Goal: Submit feedback/report problem

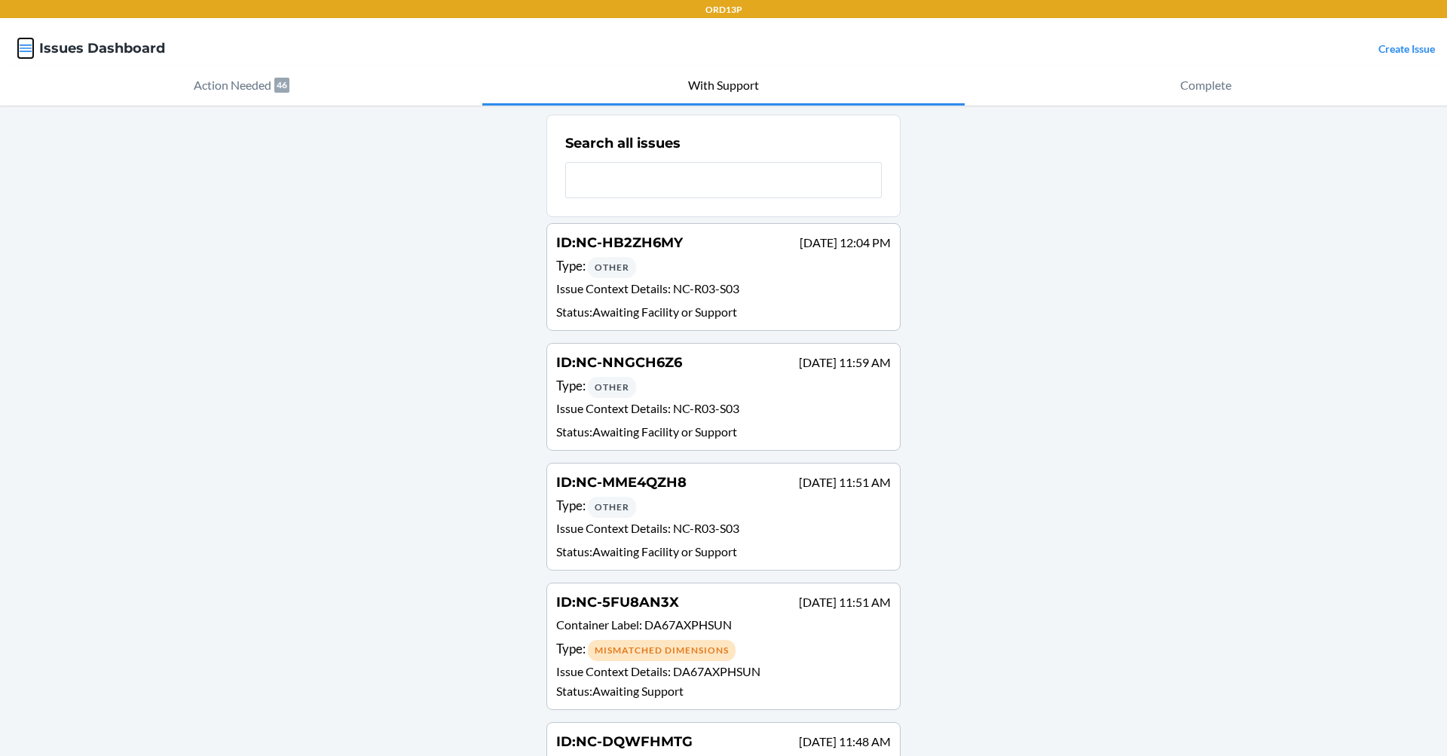
click at [22, 42] on icon "button" at bounding box center [25, 48] width 15 height 15
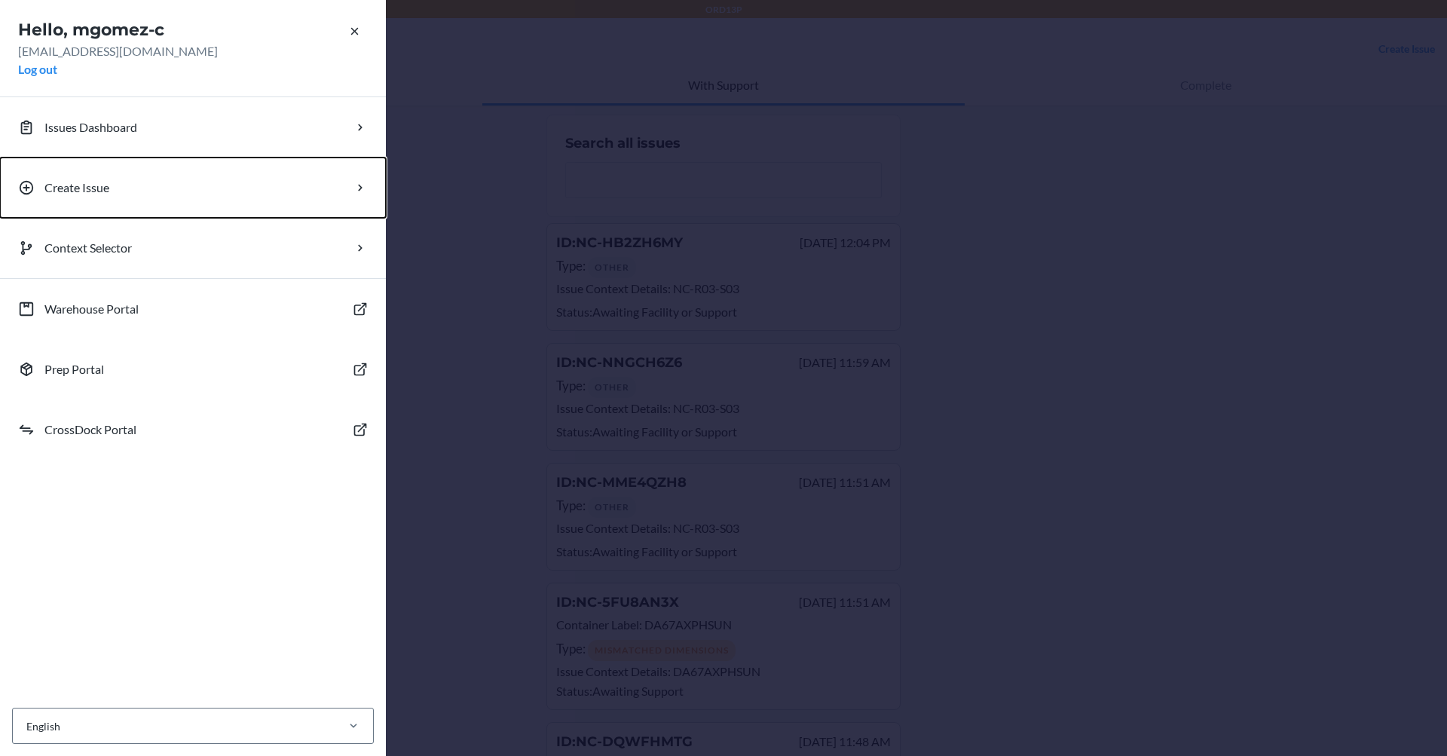
click at [118, 193] on button "Create Issue" at bounding box center [193, 188] width 386 height 60
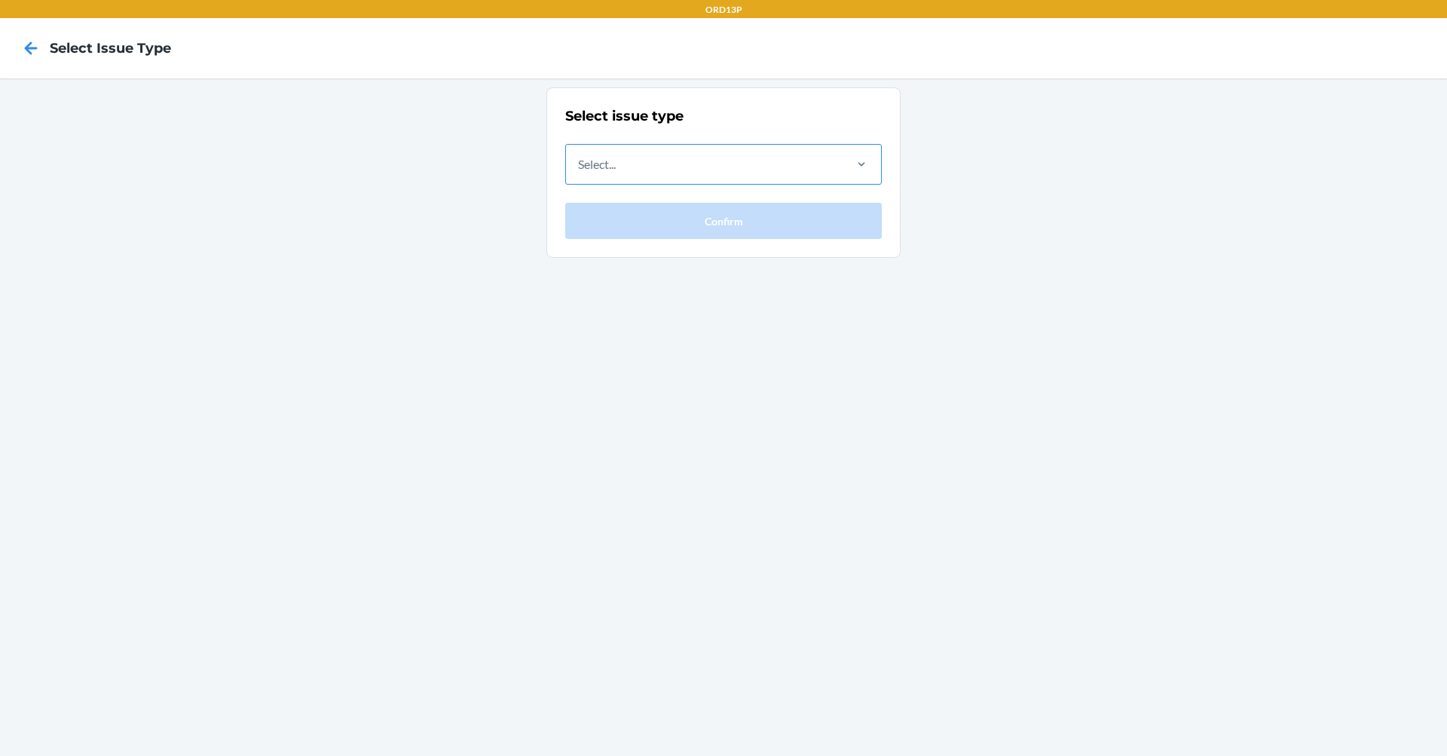
click at [694, 182] on div "Select..." at bounding box center [704, 164] width 276 height 39
click at [580, 173] on input "Select..." at bounding box center [579, 164] width 2 height 18
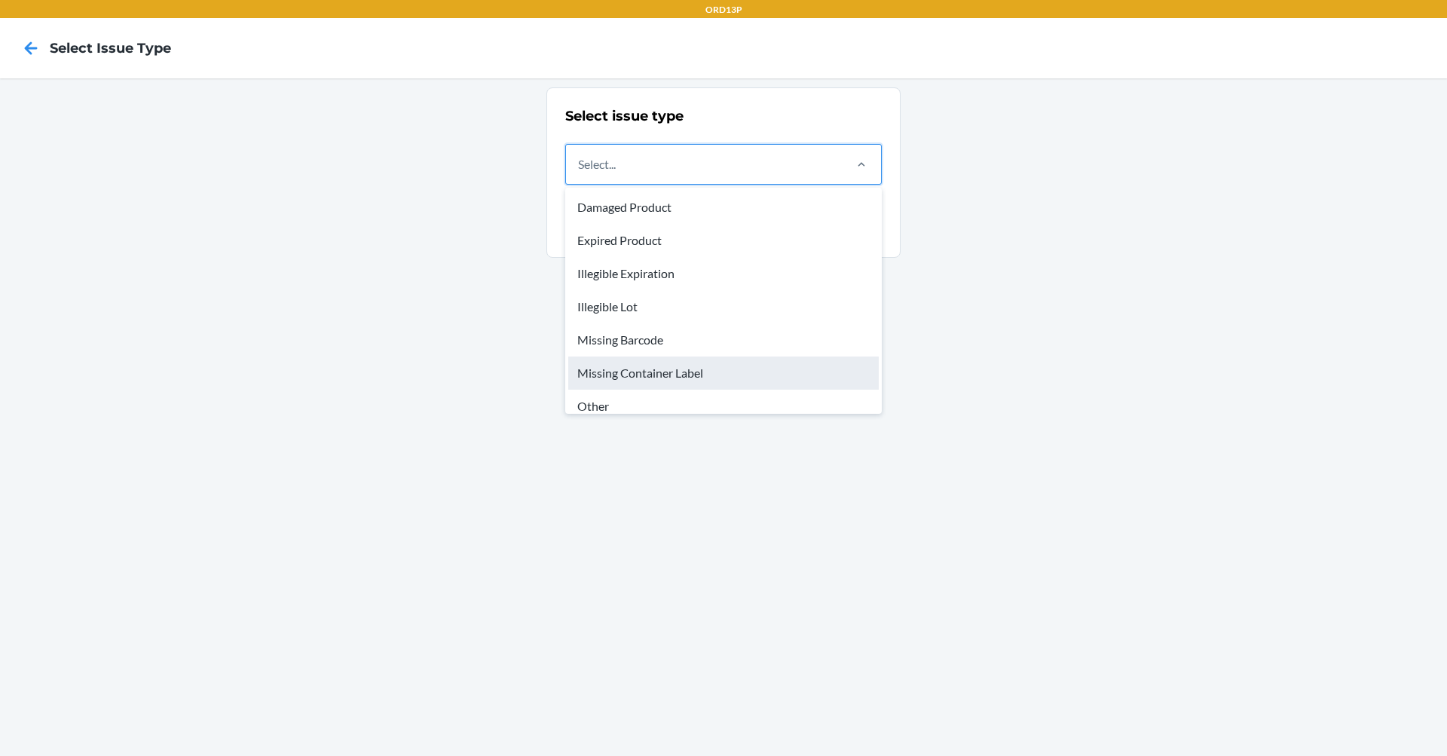
click at [675, 387] on div "Missing Container Label" at bounding box center [723, 372] width 311 height 33
click at [580, 173] on input "option Missing Container Label focused, 6 of 8. 8 results available. Use Up and…" at bounding box center [579, 164] width 2 height 18
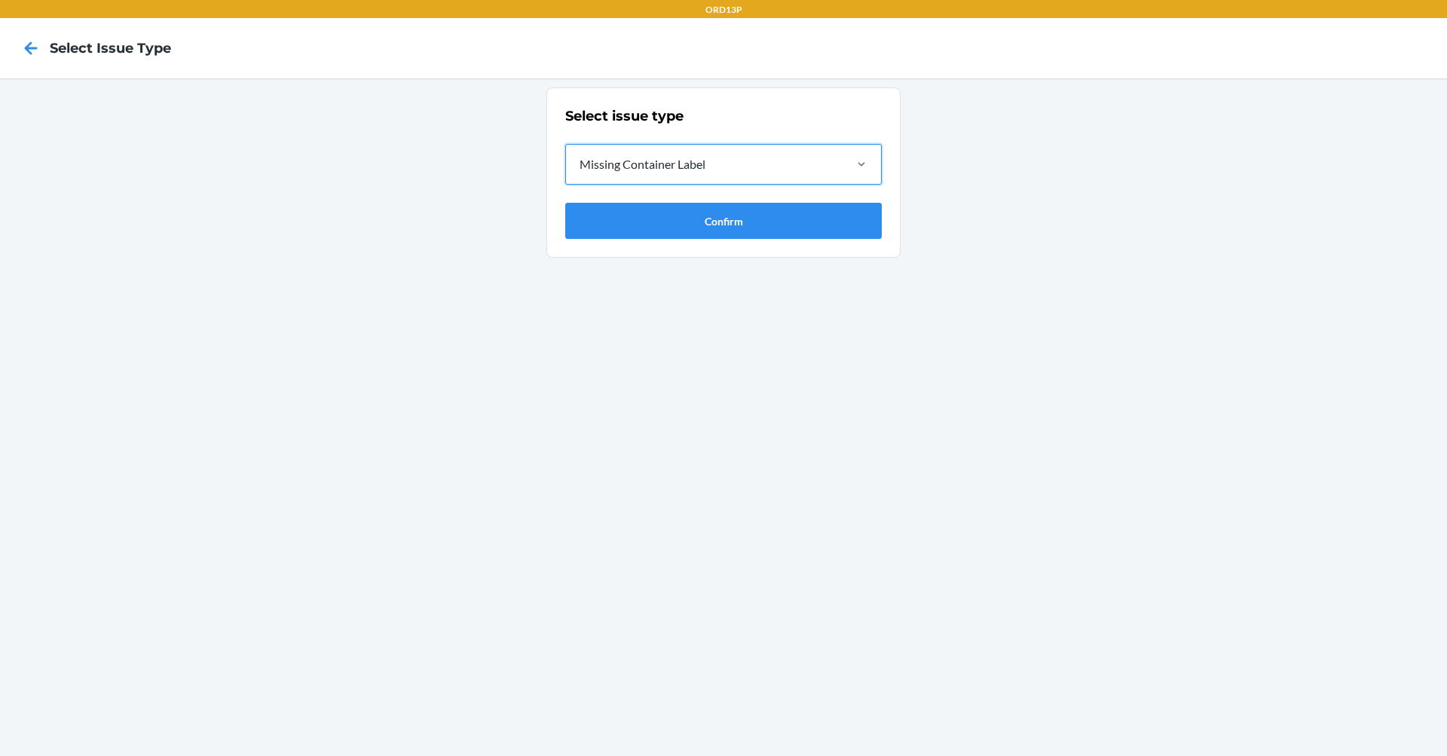
click at [667, 178] on div "Missing Container Label" at bounding box center [704, 164] width 276 height 39
click at [580, 173] on input "option Missing Container Label, selected. 0 results available. Select is focuse…" at bounding box center [579, 164] width 2 height 18
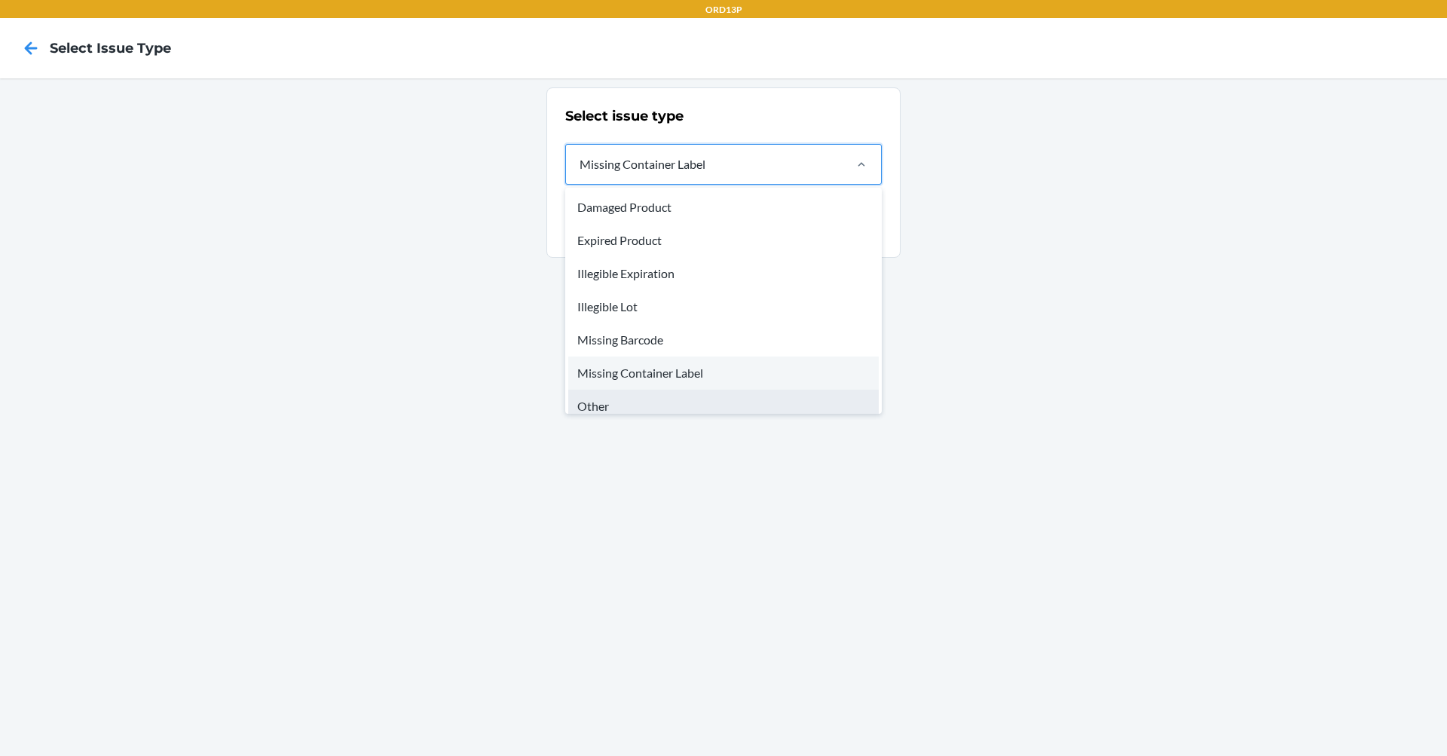
click at [619, 399] on div "Other" at bounding box center [723, 406] width 311 height 33
click at [580, 173] on input "option Missing Container Label, selected. option Other focused, 7 of 8. 8 resul…" at bounding box center [579, 164] width 2 height 18
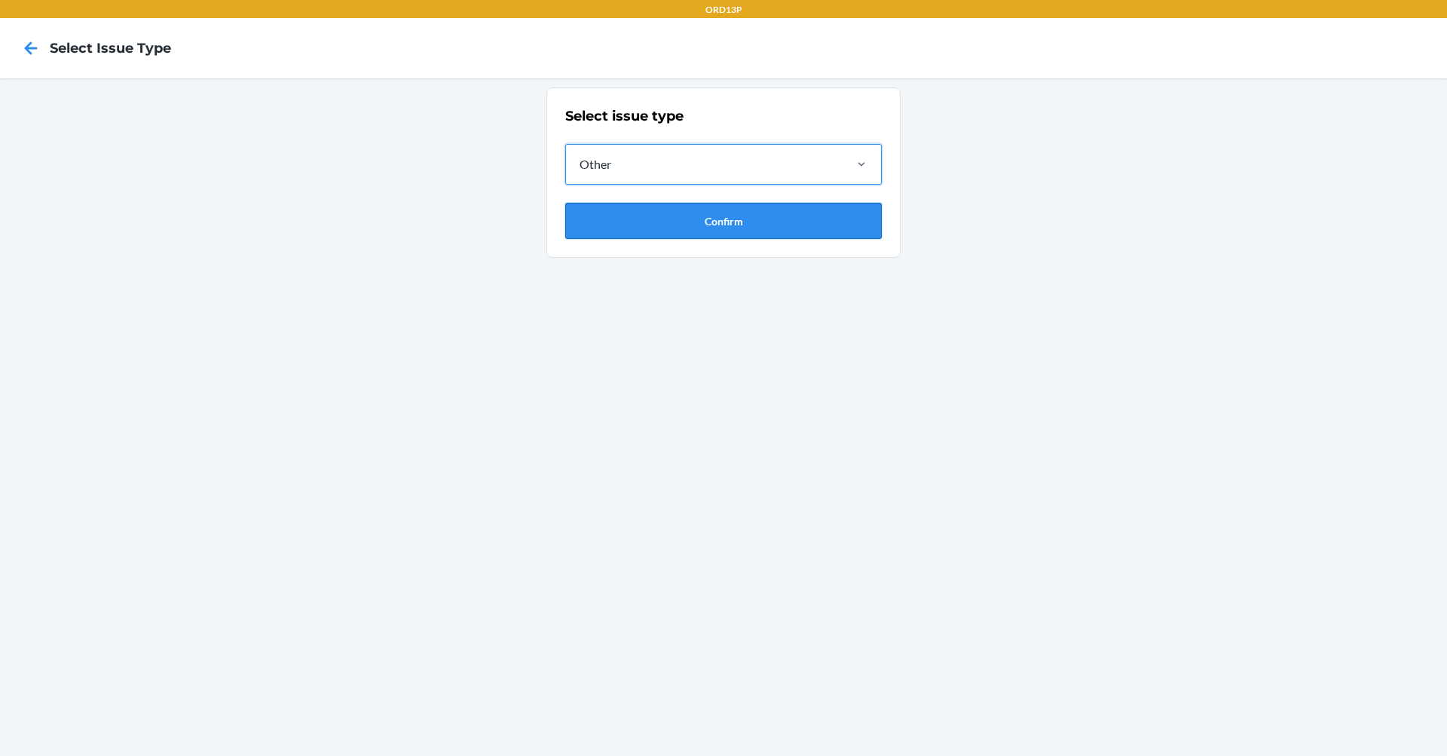
click at [693, 228] on button "Confirm" at bounding box center [723, 221] width 317 height 36
